Goal: Task Accomplishment & Management: Complete application form

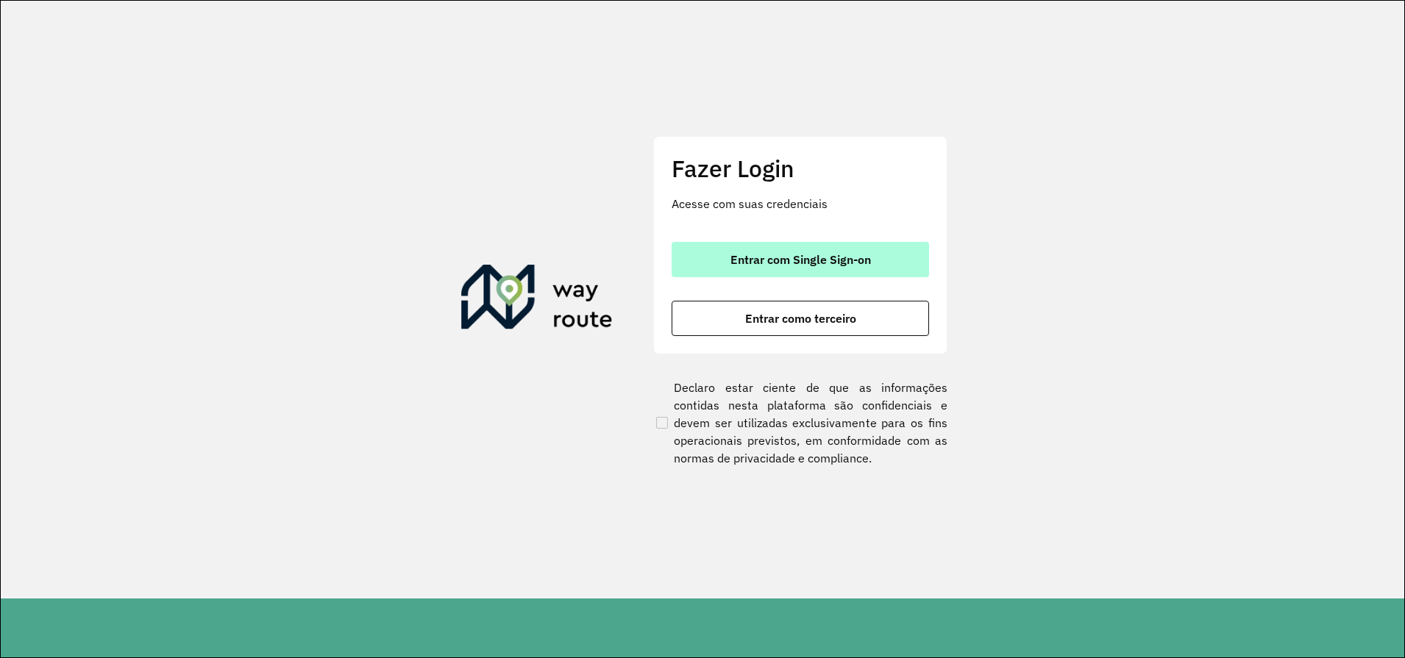
click at [798, 254] on span "Entrar com Single Sign-on" at bounding box center [801, 260] width 141 height 12
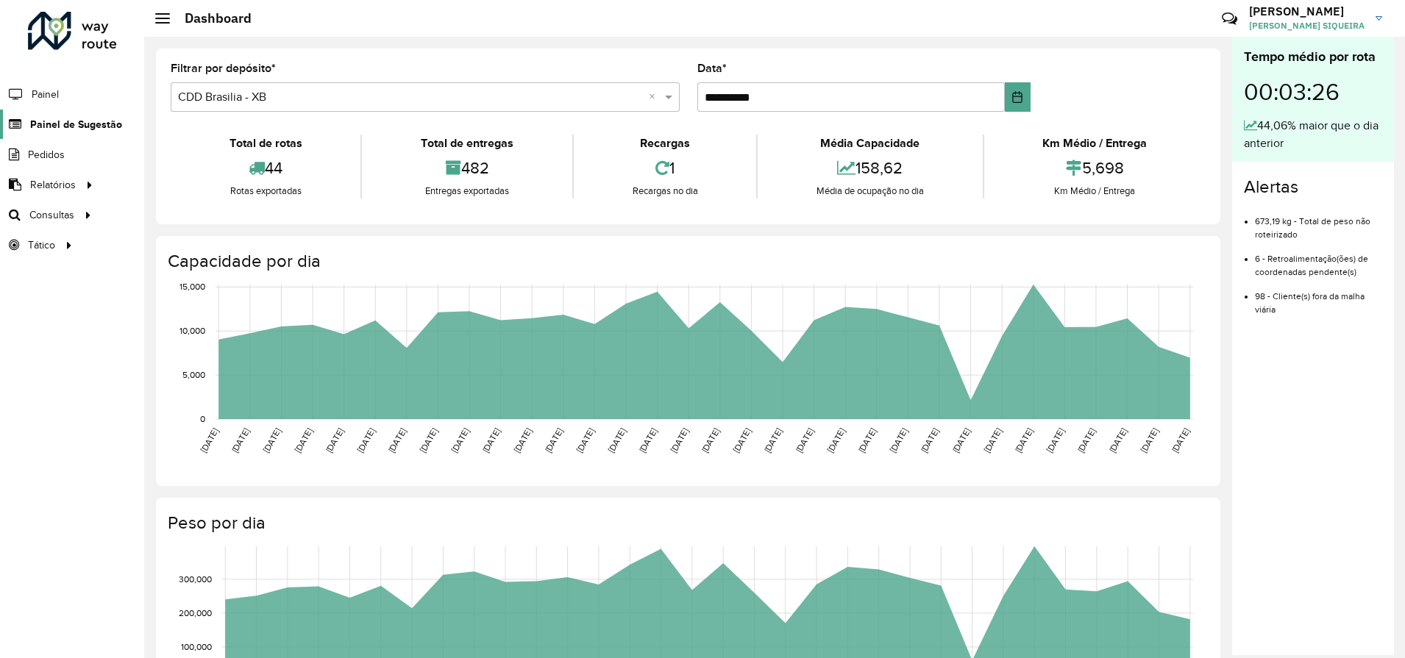
click at [64, 124] on span "Painel de Sugestão" at bounding box center [76, 124] width 92 height 15
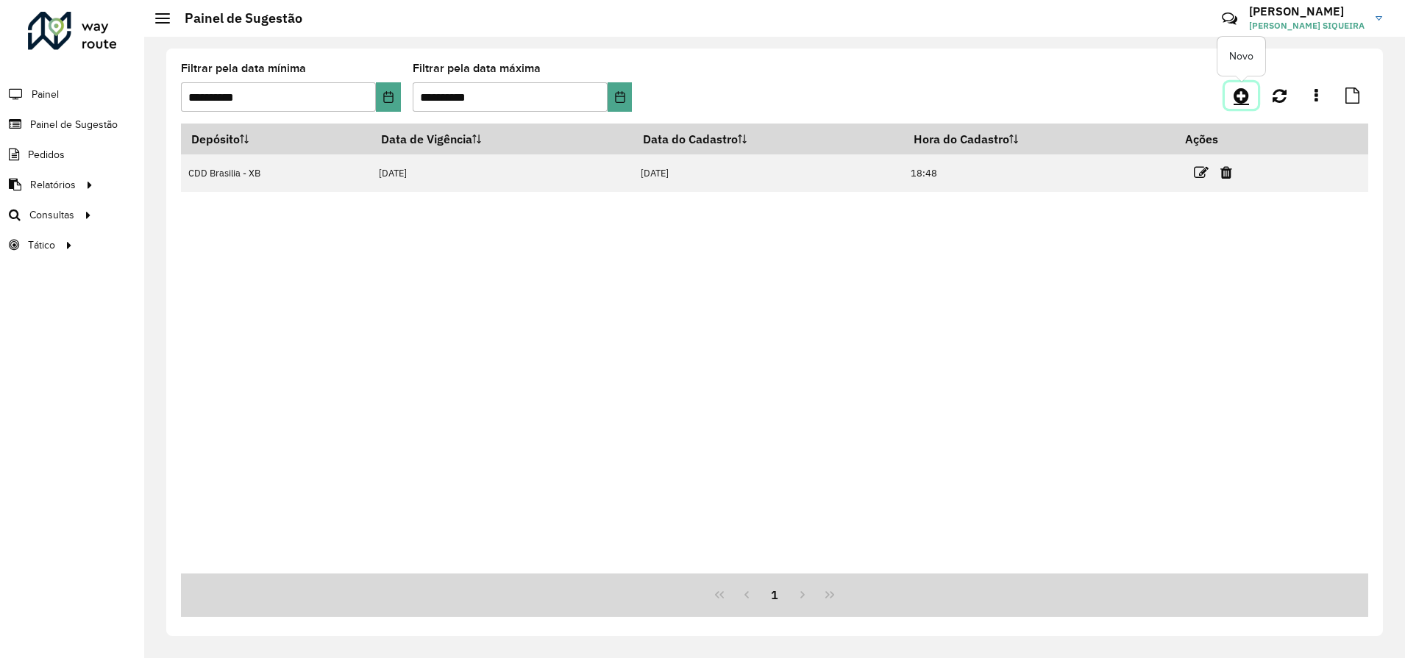
click at [1244, 97] on icon at bounding box center [1241, 96] width 15 height 18
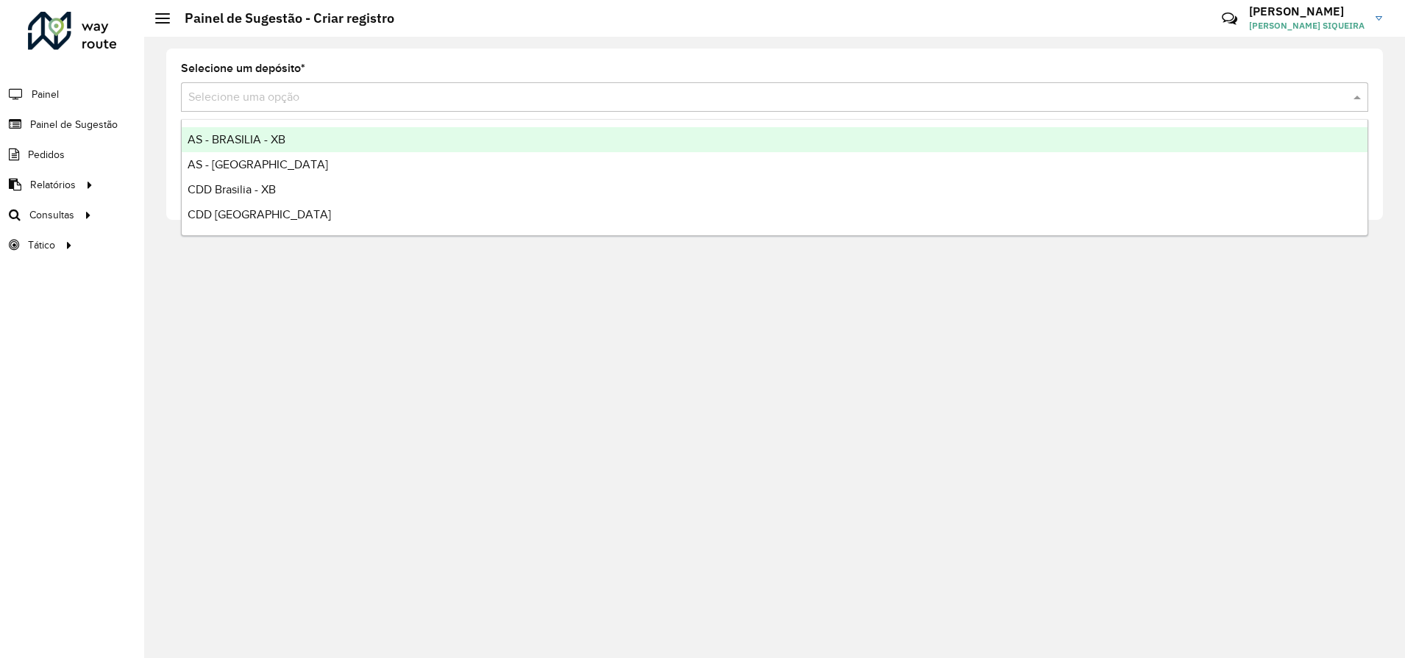
click at [203, 96] on input "text" at bounding box center [759, 98] width 1143 height 18
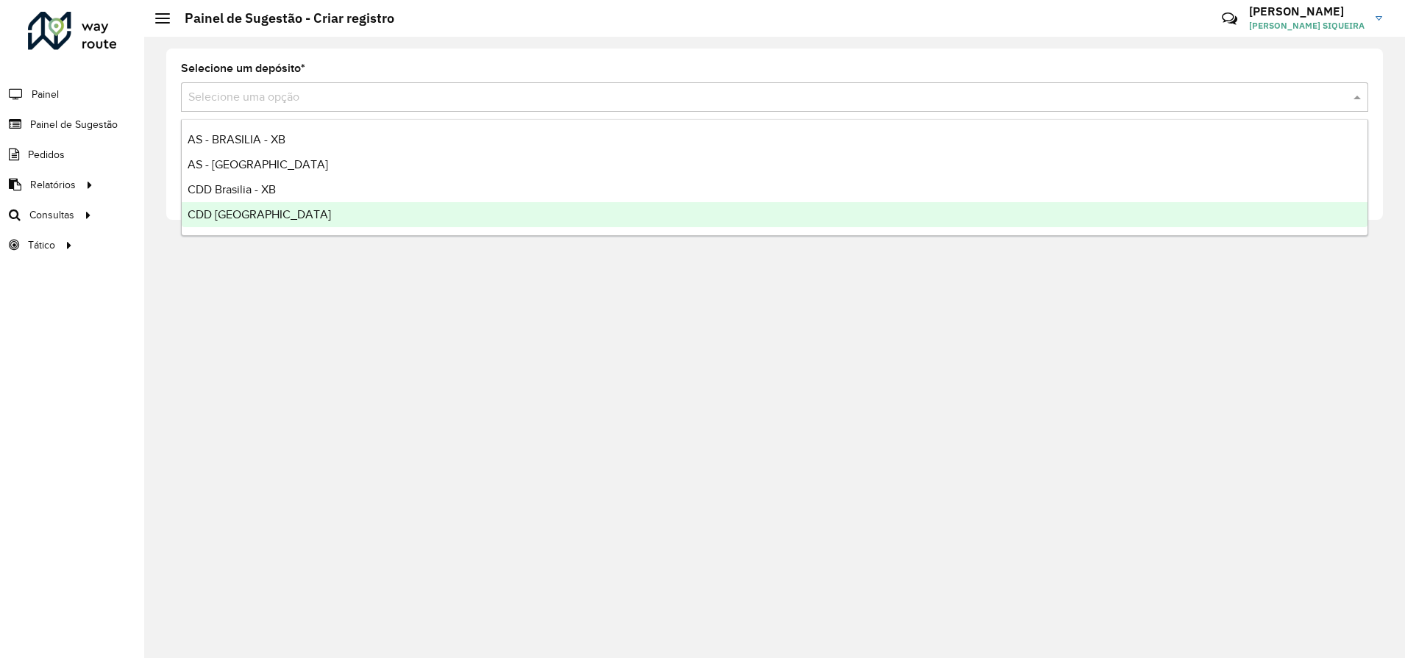
click at [257, 216] on span "CDD [GEOGRAPHIC_DATA]" at bounding box center [259, 214] width 143 height 13
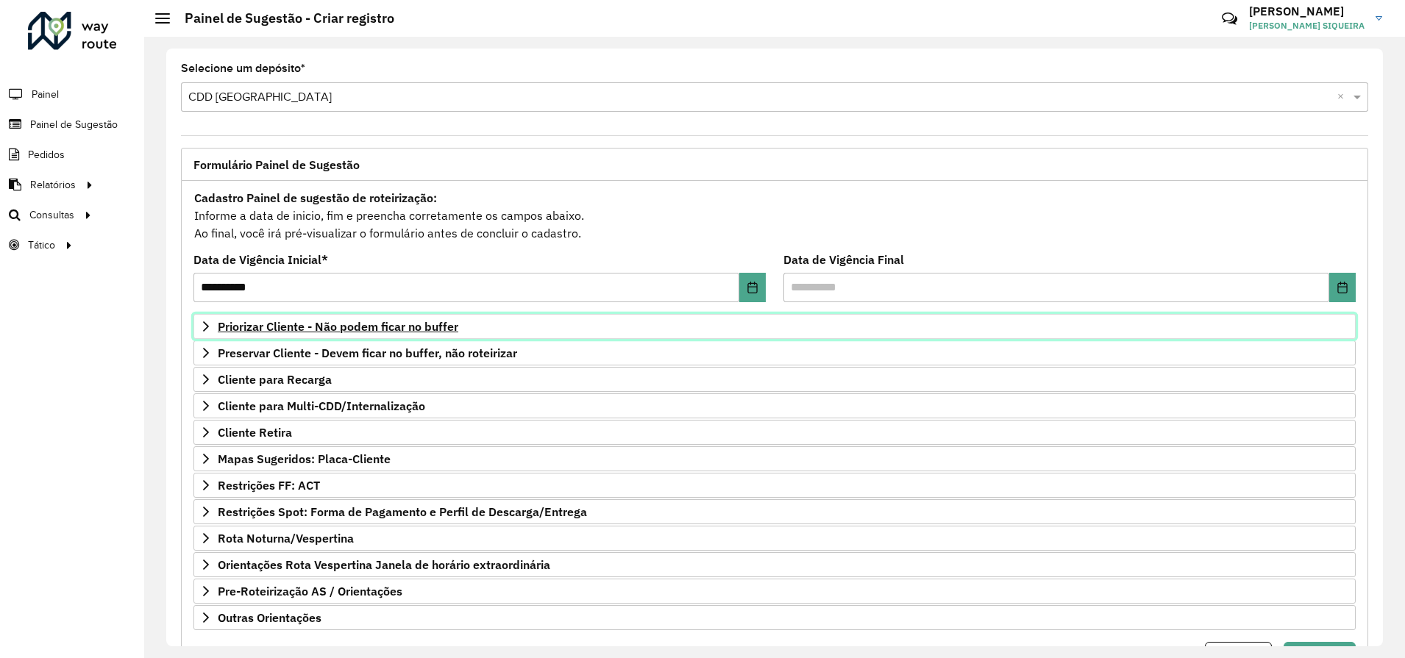
click at [260, 327] on span "Priorizar Cliente - Não podem ficar no buffer" at bounding box center [338, 327] width 241 height 12
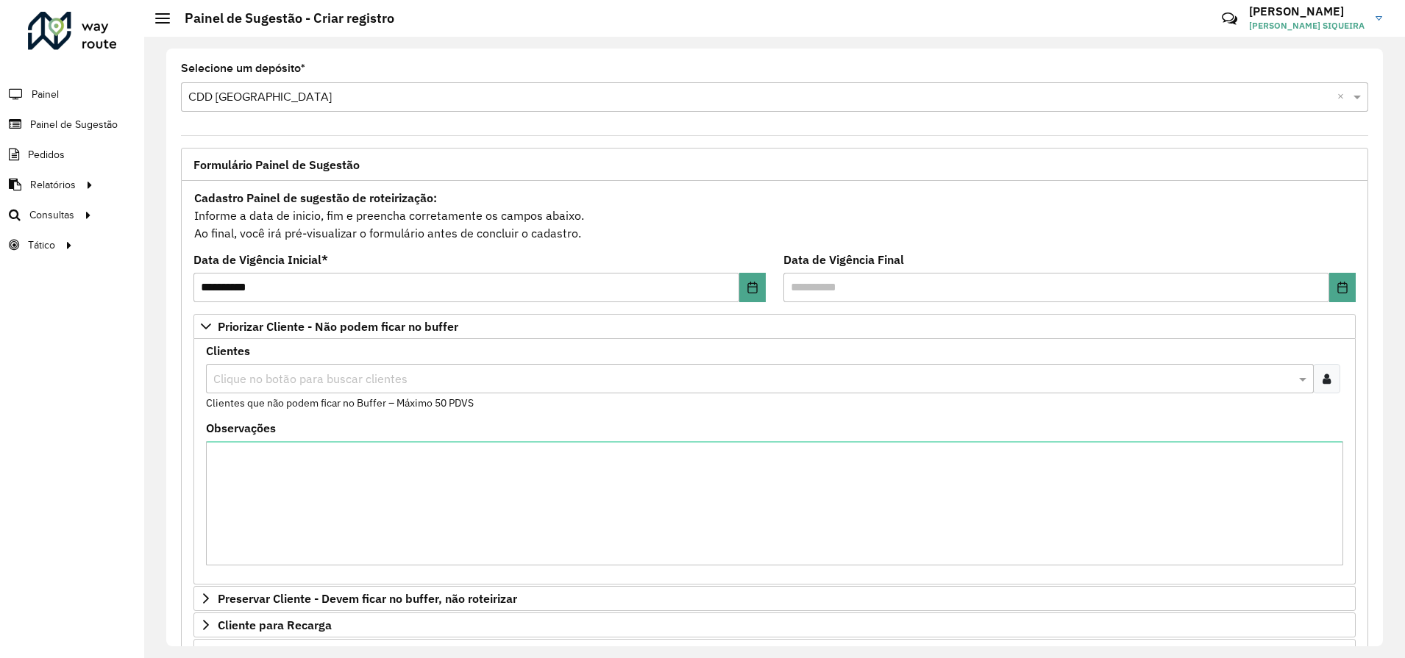
click at [1315, 374] on div at bounding box center [1326, 378] width 27 height 29
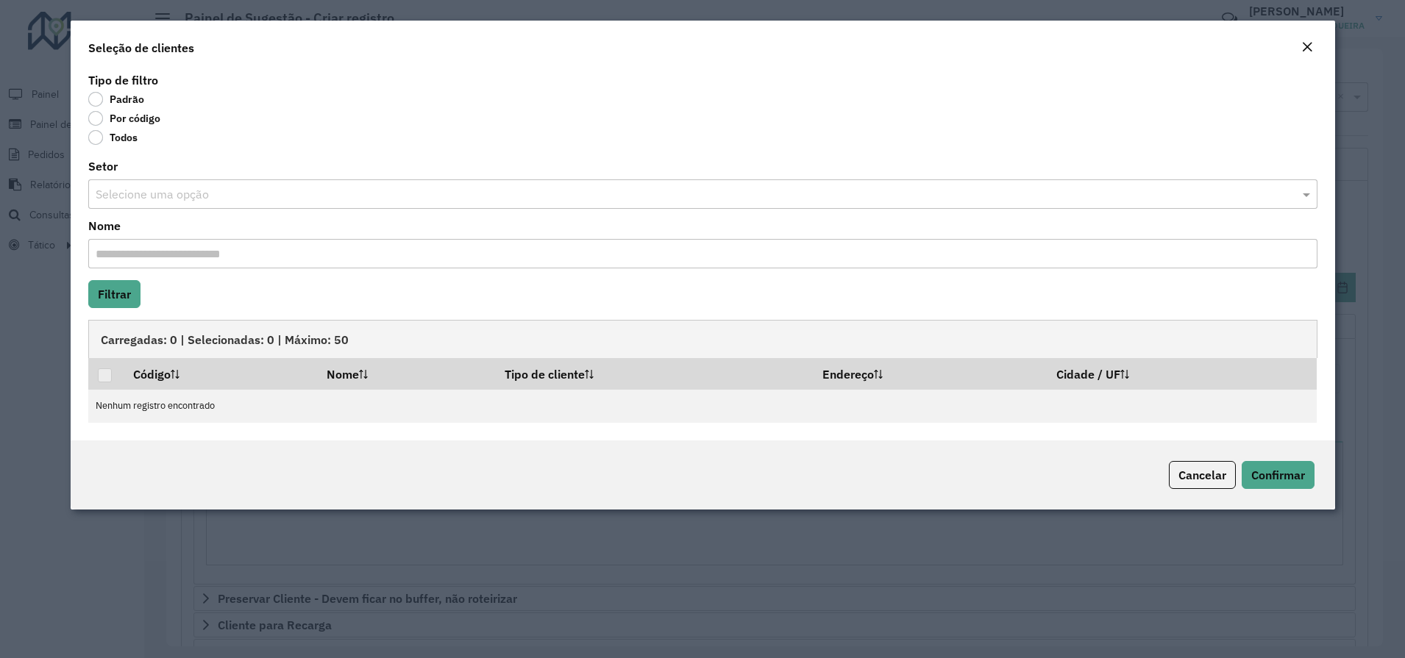
click at [110, 114] on label "Por código" at bounding box center [124, 118] width 72 height 15
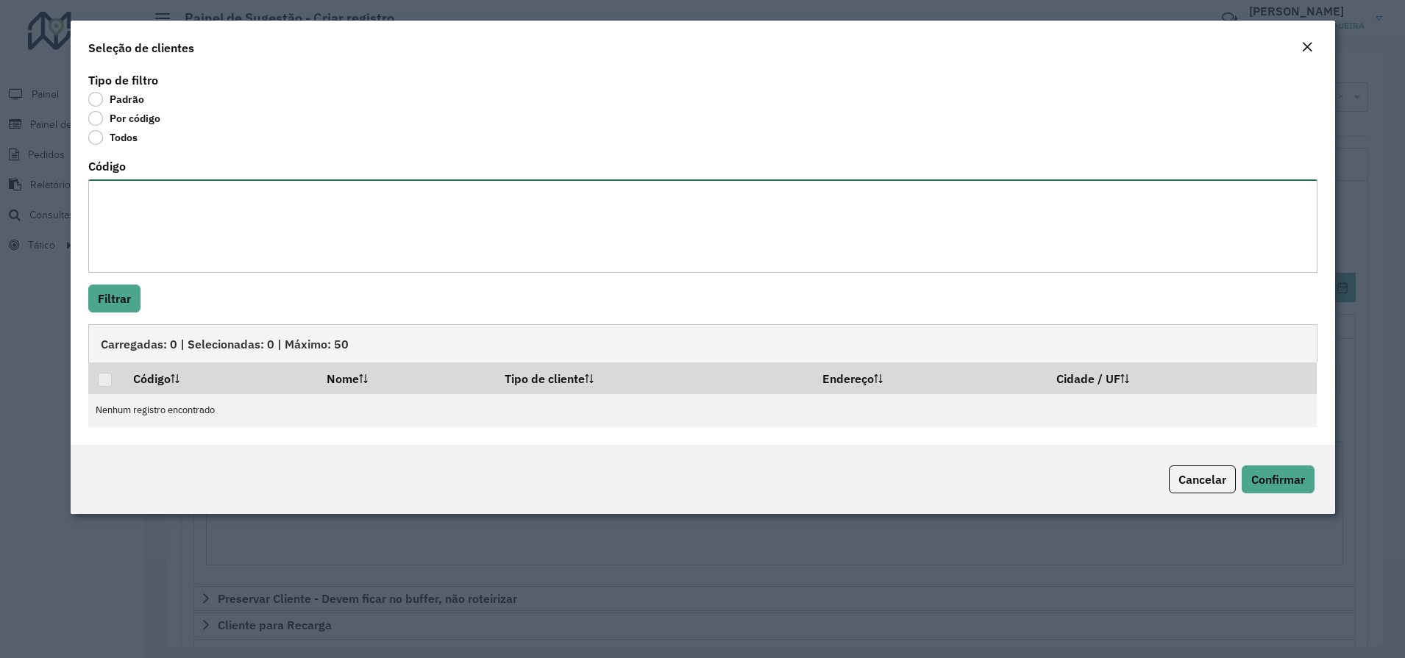
click at [118, 219] on textarea "Código" at bounding box center [702, 226] width 1229 height 93
paste textarea "**** **** ***** **** **** **** **** ***** **** **** **** *** **** ***** ***** *…"
type textarea "**** **** ***** **** **** **** **** ***** **** **** **** *** **** ***** ***** *…"
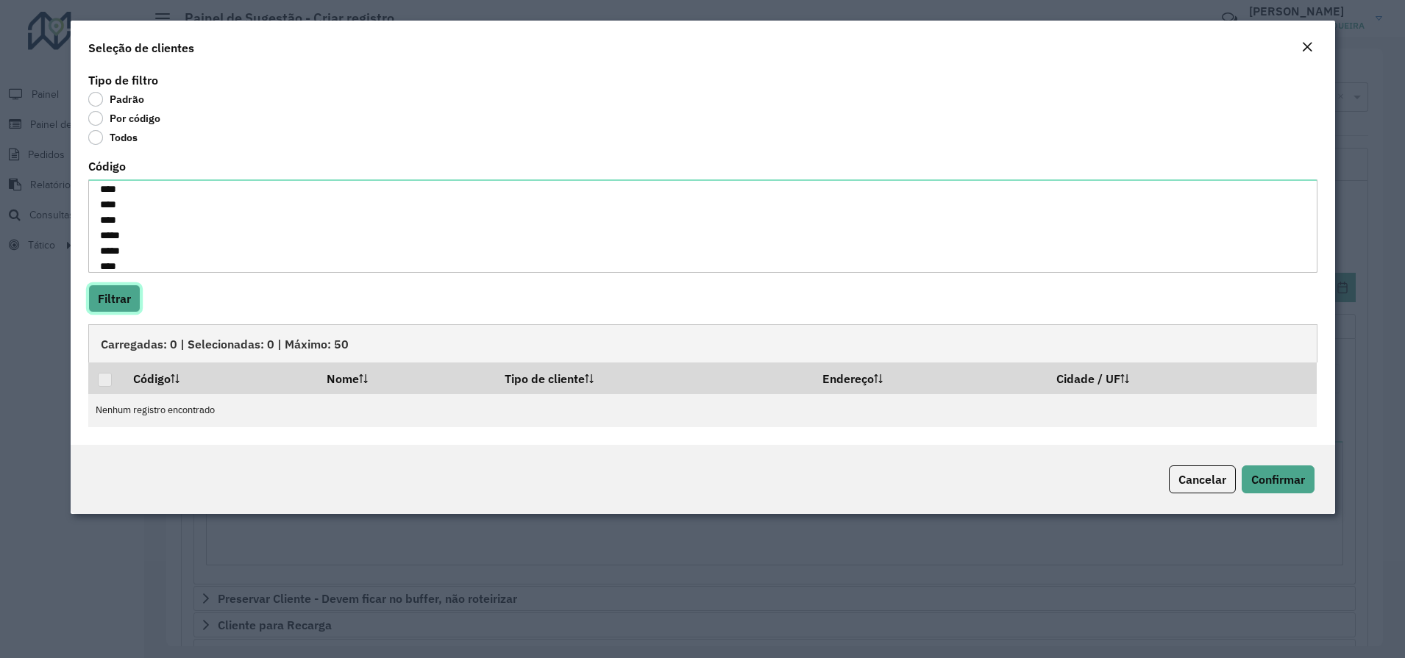
click at [127, 296] on button "Filtrar" at bounding box center [114, 299] width 52 height 28
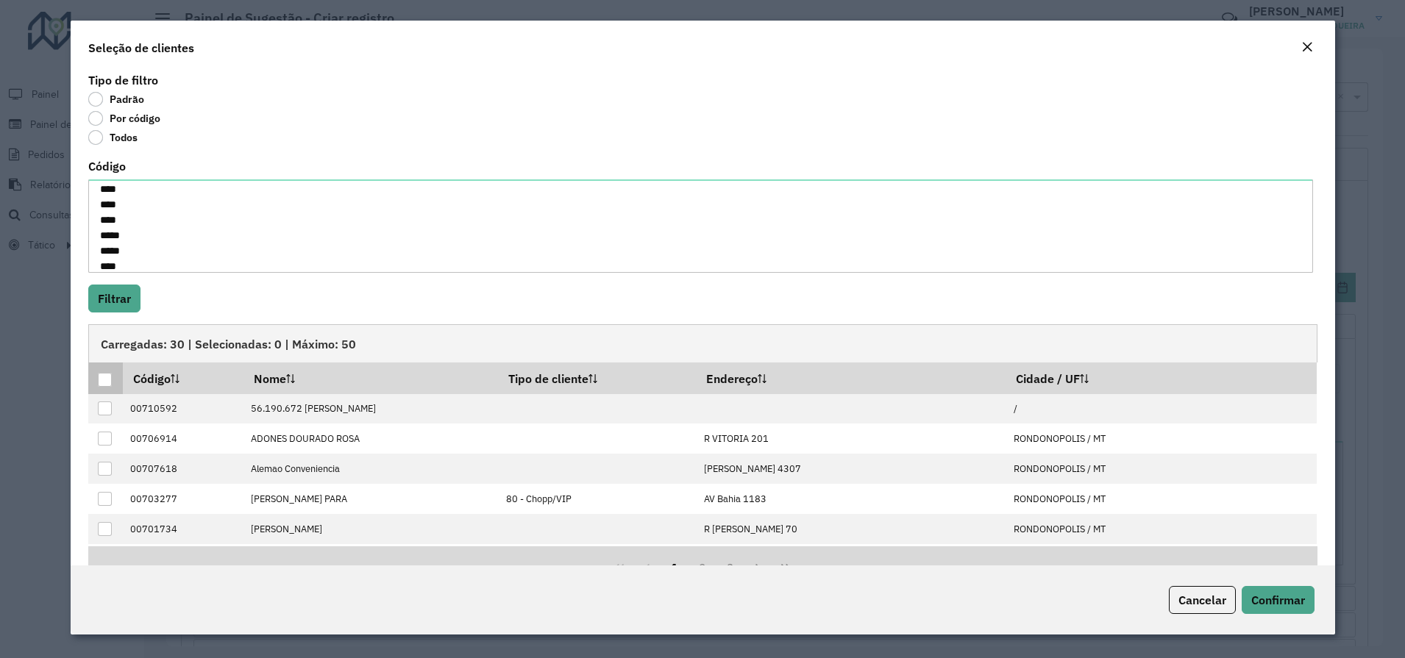
click at [99, 388] on th at bounding box center [105, 378] width 35 height 31
click at [102, 383] on div at bounding box center [105, 380] width 14 height 14
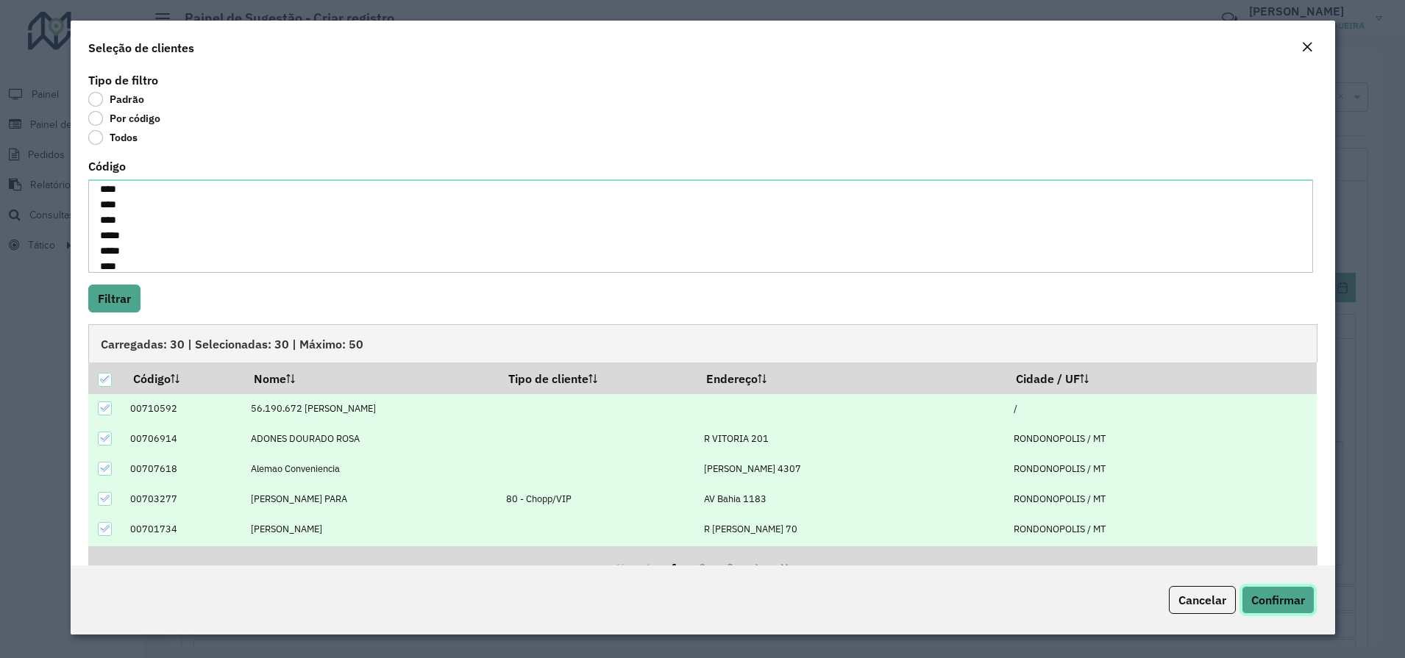
click at [1284, 594] on span "Confirmar" at bounding box center [1278, 600] width 54 height 15
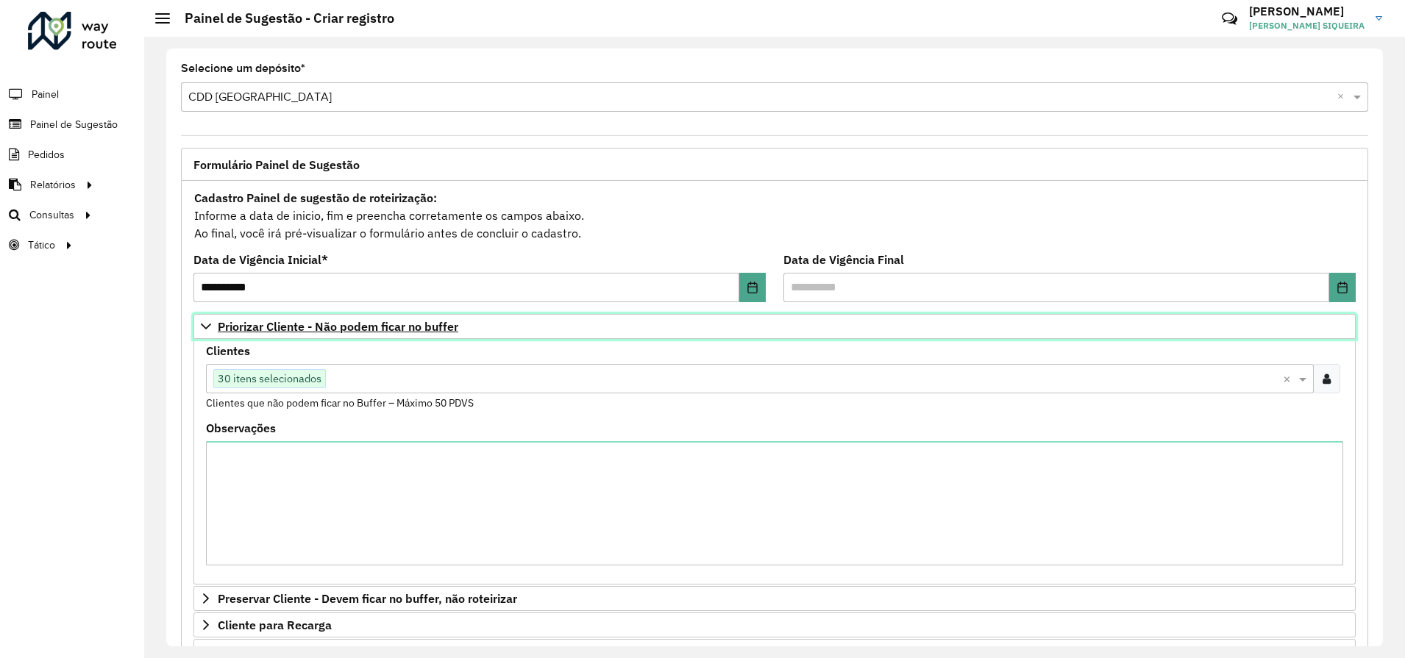
click at [202, 319] on link "Priorizar Cliente - Não podem ficar no buffer" at bounding box center [774, 326] width 1162 height 25
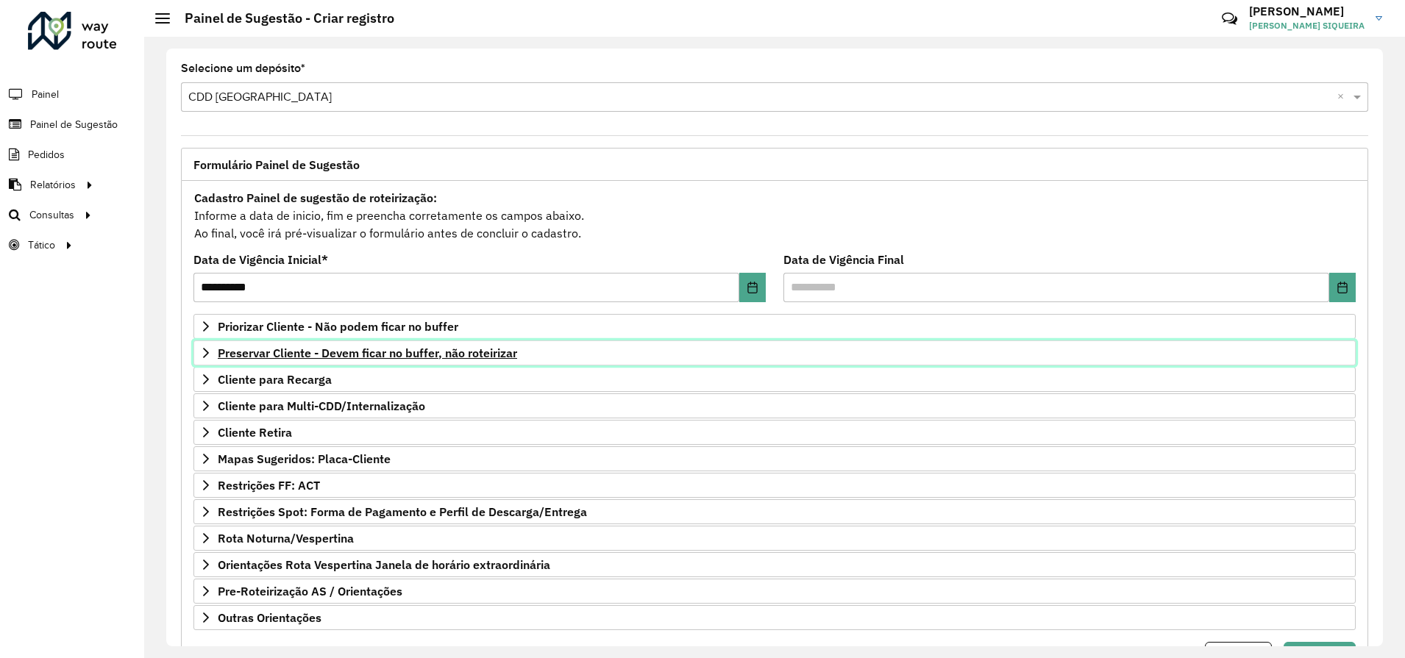
click at [308, 352] on span "Preservar Cliente - Devem ficar no buffer, não roteirizar" at bounding box center [367, 353] width 299 height 12
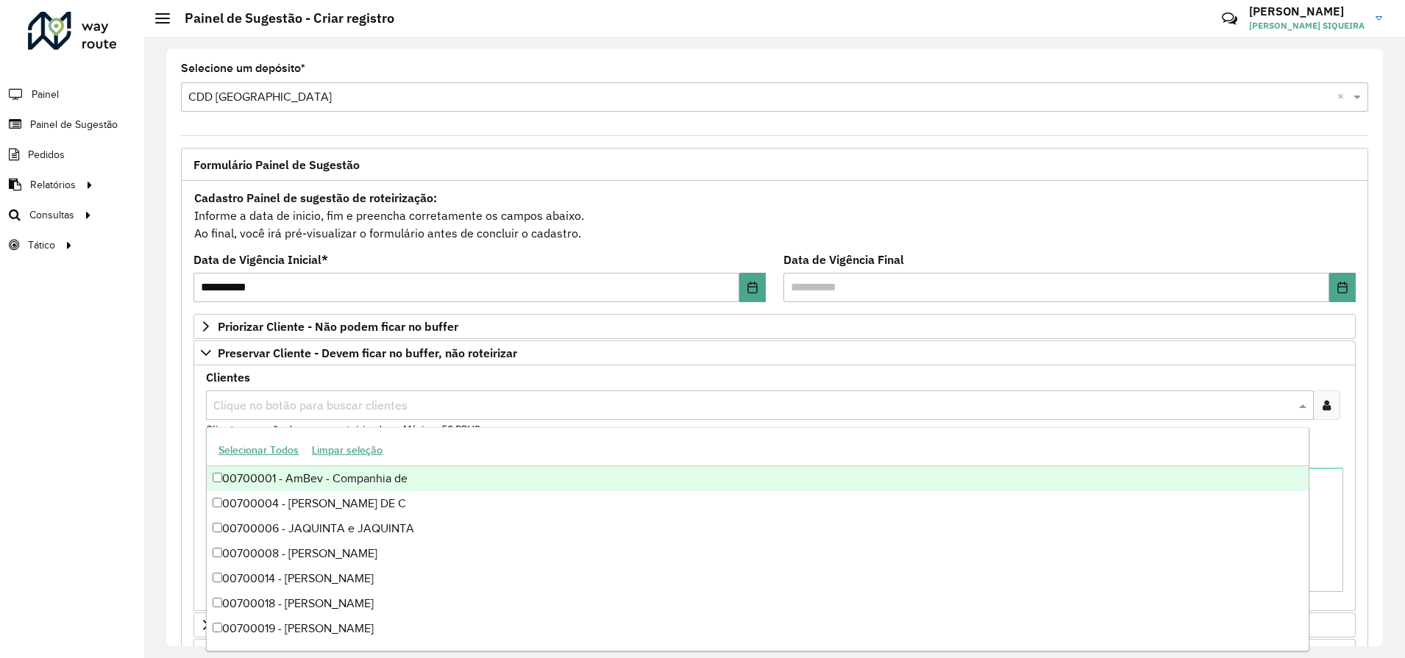
click at [263, 411] on input "text" at bounding box center [753, 406] width 1086 height 18
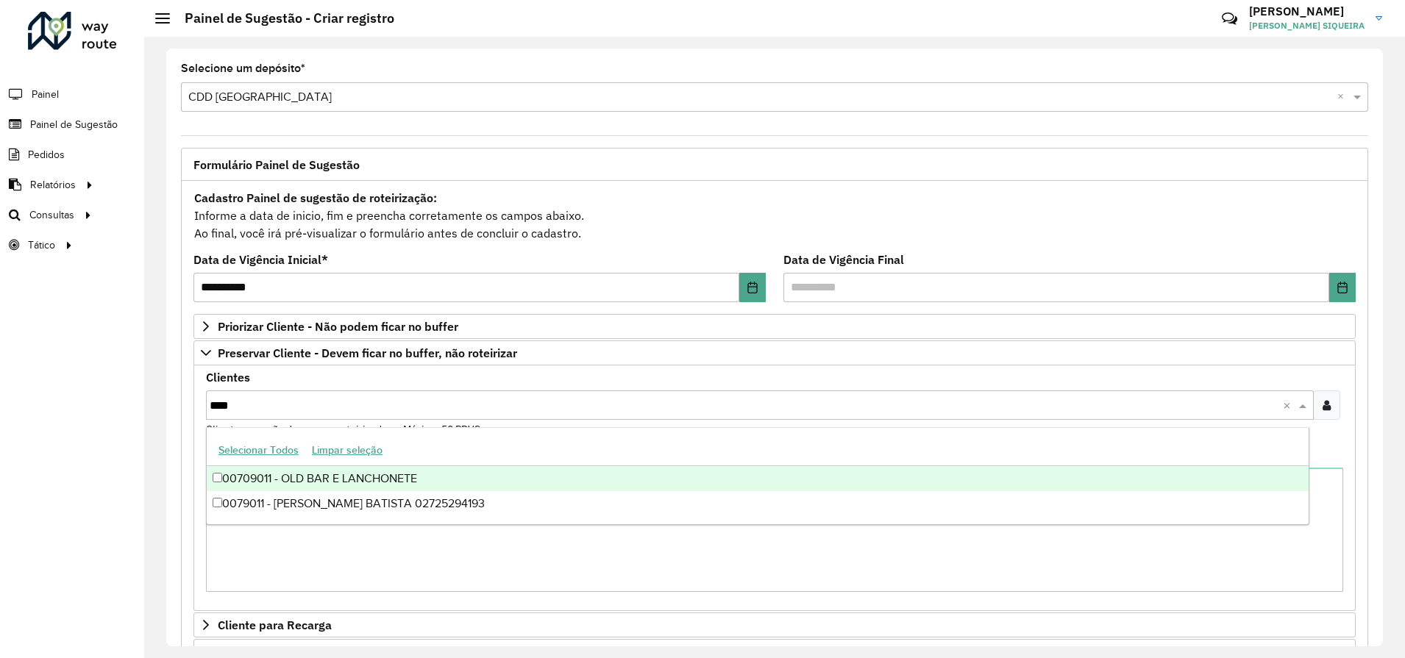
type input "****"
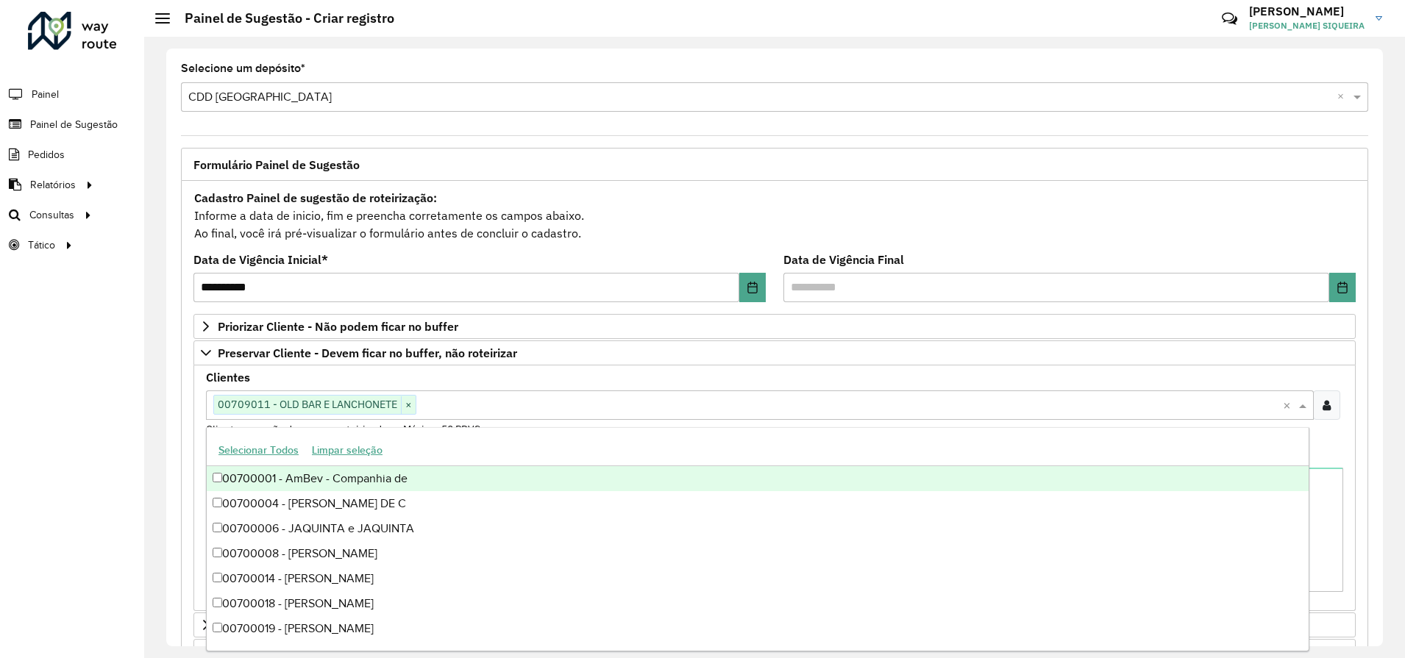
click at [1140, 228] on div "Cadastro Painel de sugestão de roteirização: Informe a data de inicio, fim e pr…" at bounding box center [774, 215] width 1162 height 54
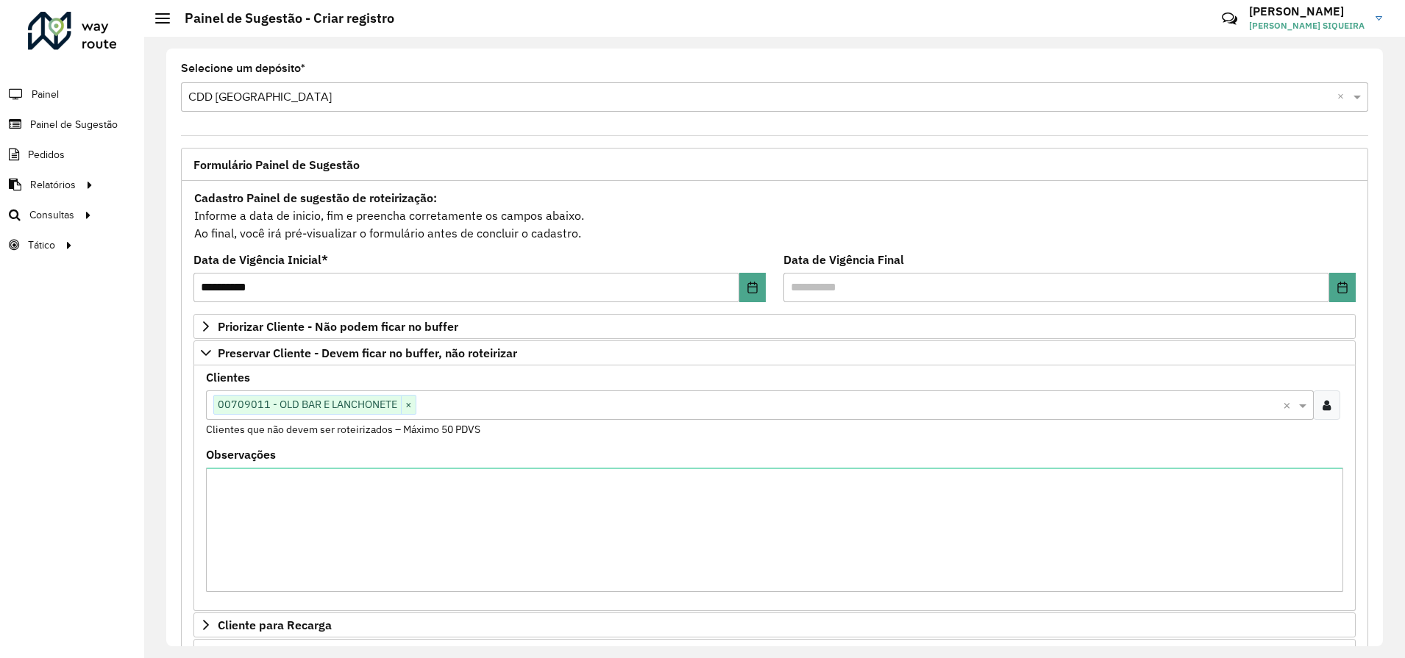
scroll to position [321, 0]
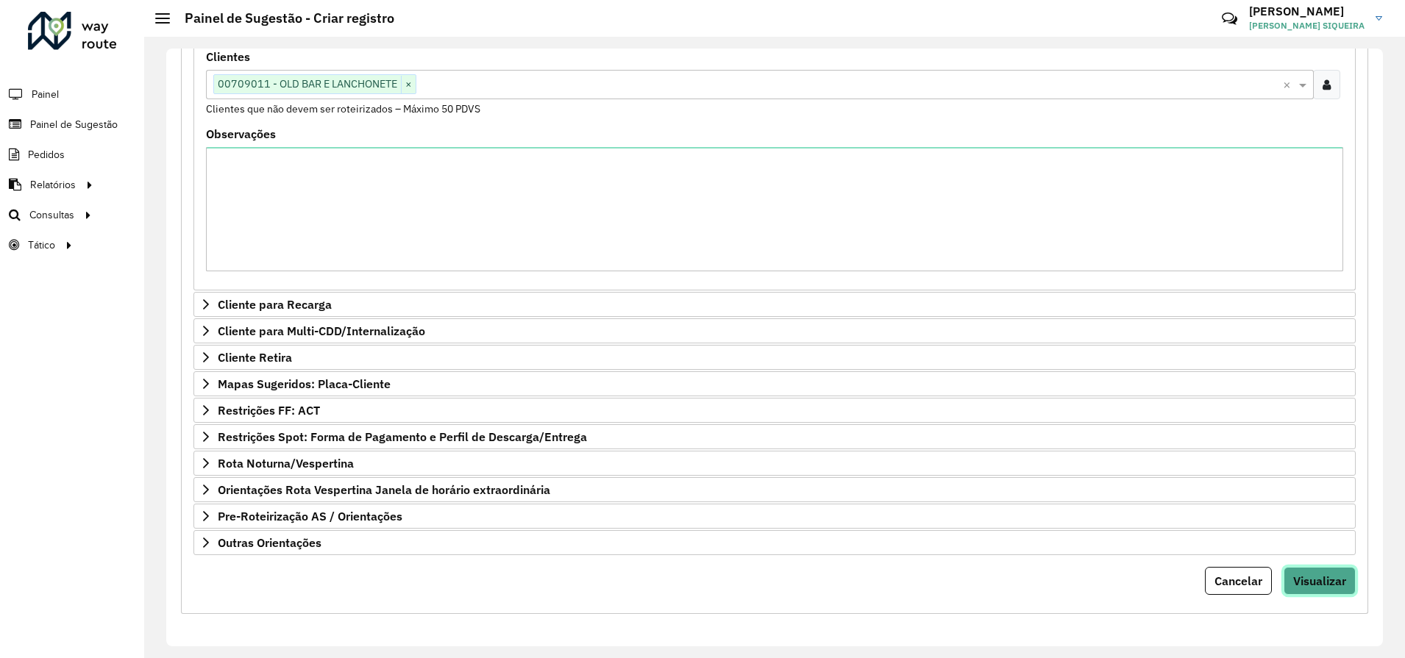
click at [1328, 574] on span "Visualizar" at bounding box center [1319, 581] width 53 height 15
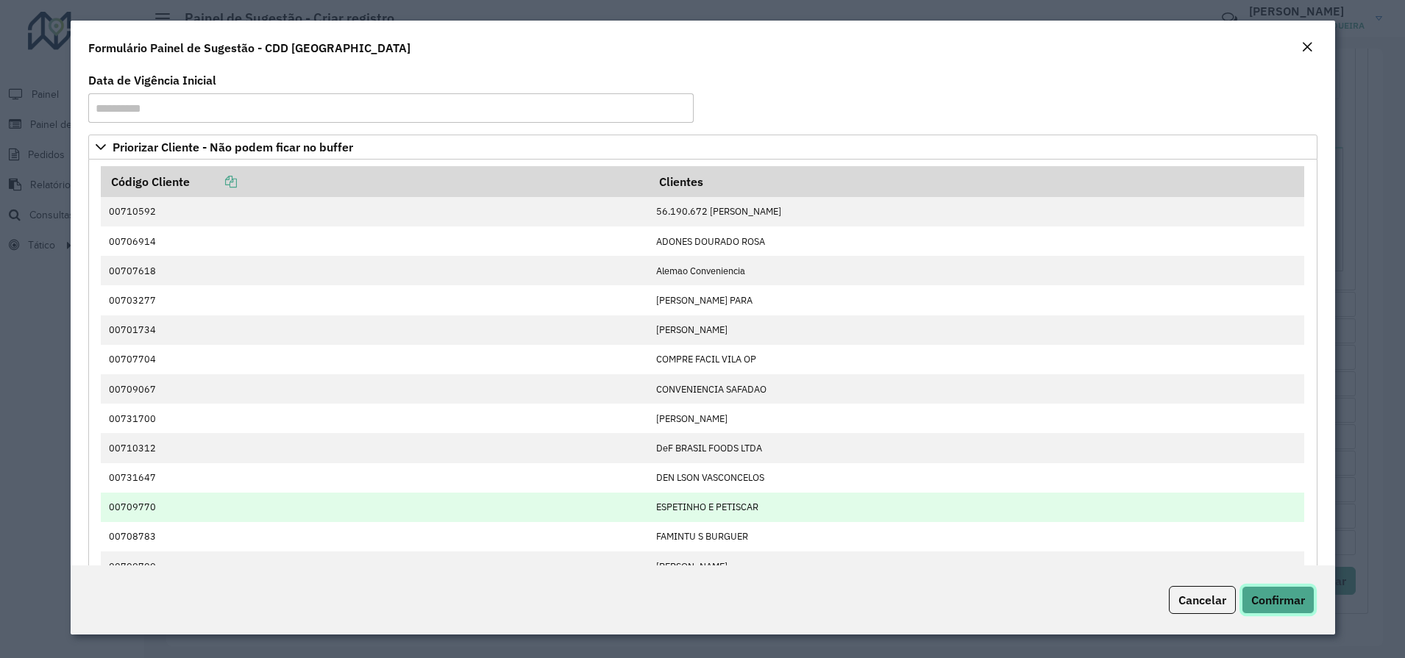
drag, startPoint x: 1284, startPoint y: 602, endPoint x: 1103, endPoint y: 510, distance: 203.0
click at [778, 407] on form "**********" at bounding box center [703, 328] width 1265 height 614
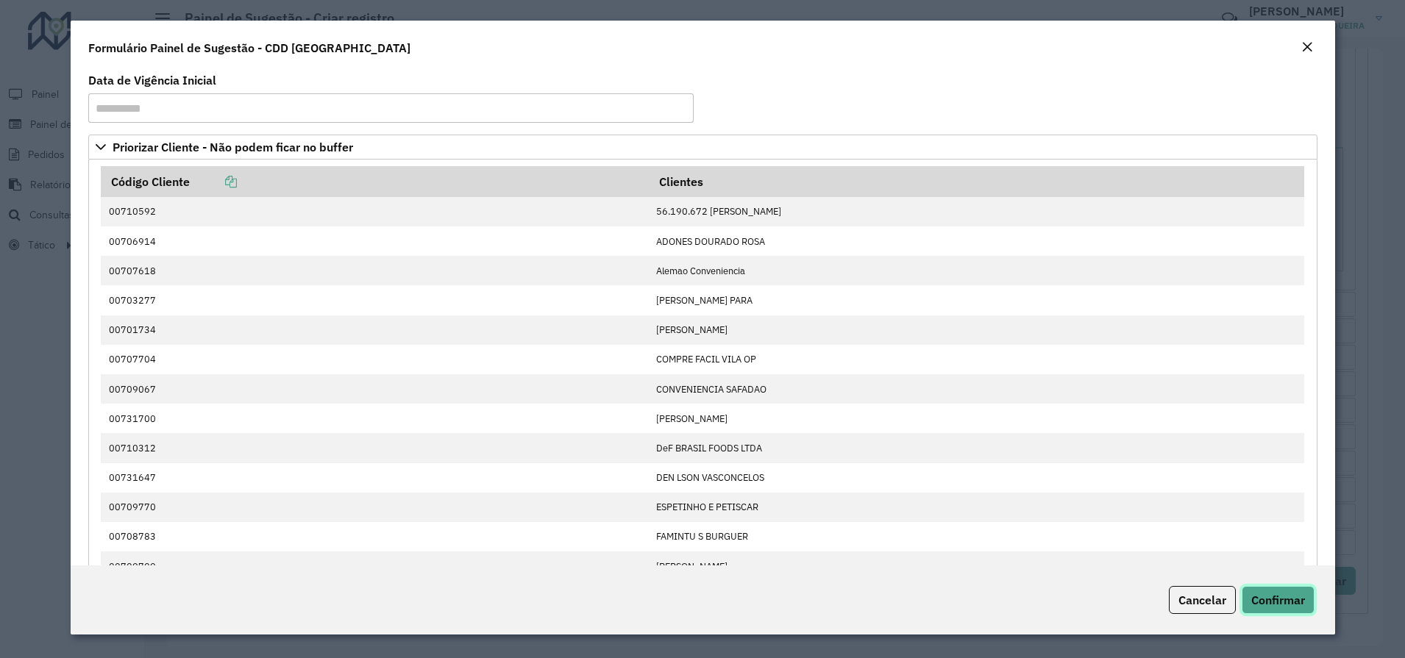
click at [1276, 600] on span "Confirmar" at bounding box center [1278, 600] width 54 height 15
